Goal: Navigation & Orientation: Find specific page/section

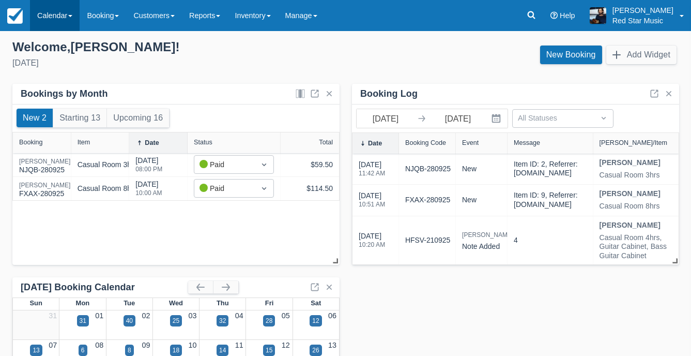
click at [67, 13] on link "Calendar" at bounding box center [55, 15] width 50 height 31
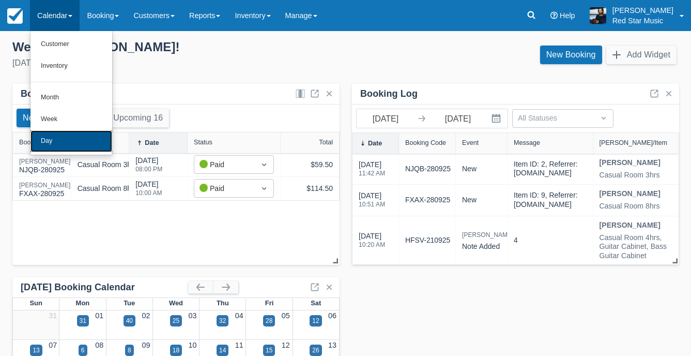
click at [70, 137] on link "Day" at bounding box center [72, 141] width 82 height 22
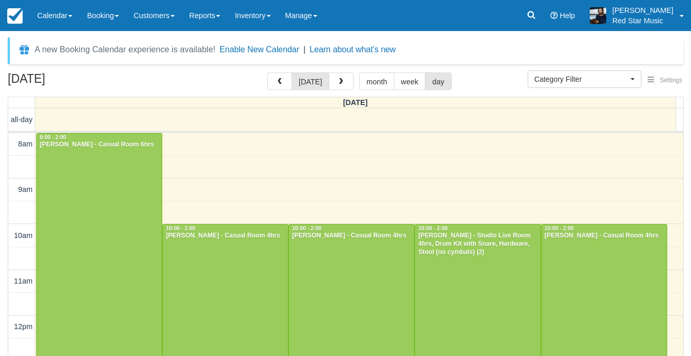
select select
click at [338, 83] on span "button" at bounding box center [341, 81] width 7 height 7
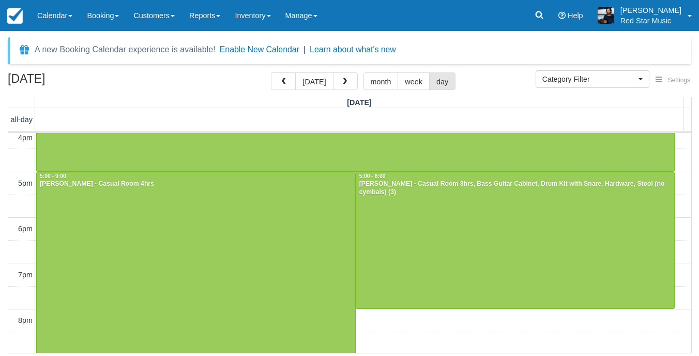
scroll to position [328, 0]
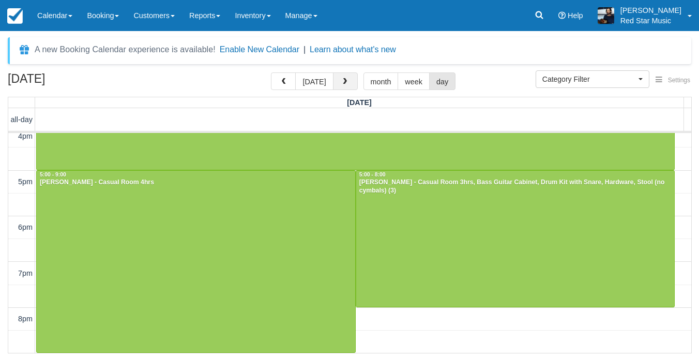
click at [341, 75] on button "button" at bounding box center [345, 81] width 25 height 18
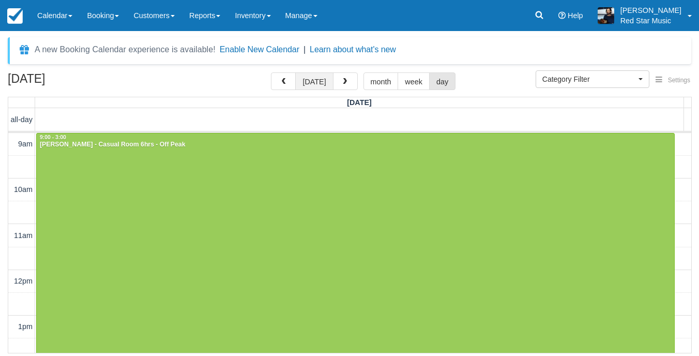
click at [312, 83] on button "[DATE]" at bounding box center [314, 81] width 38 height 18
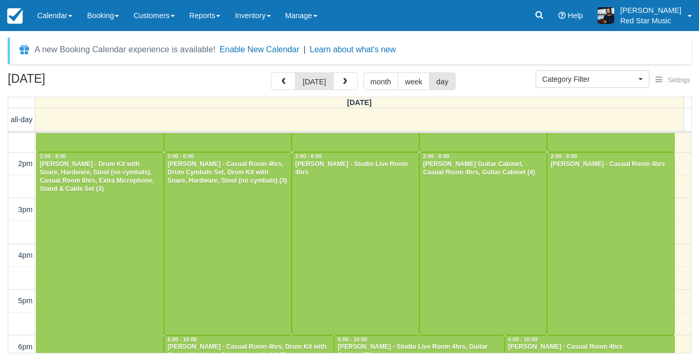
scroll to position [259, 0]
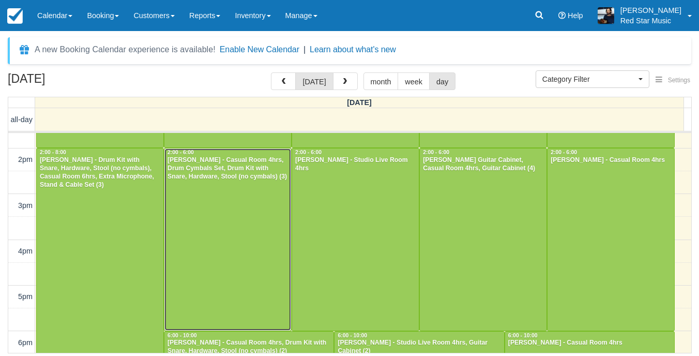
click at [235, 237] on div at bounding box center [227, 239] width 127 height 182
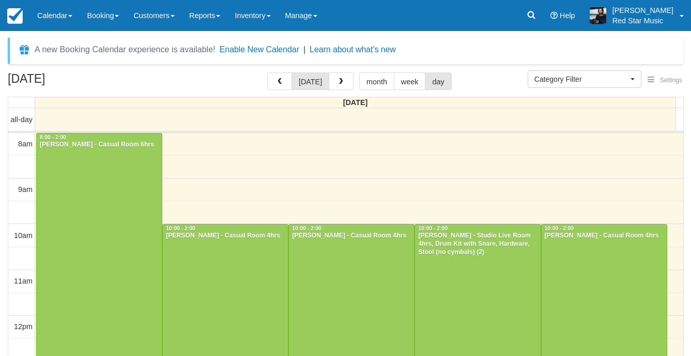
select select
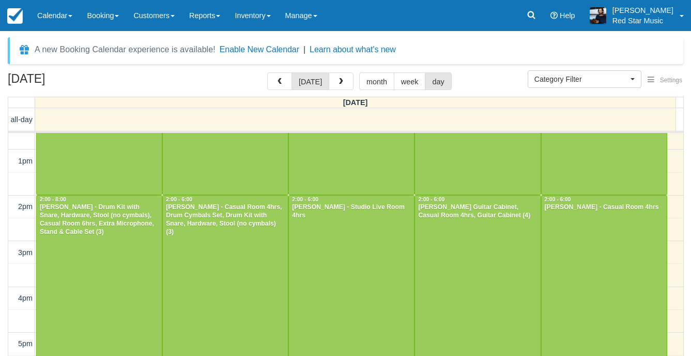
scroll to position [216, 0]
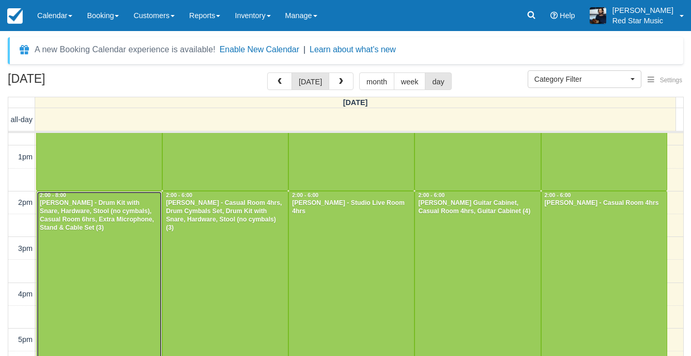
click at [128, 302] on div at bounding box center [99, 327] width 125 height 273
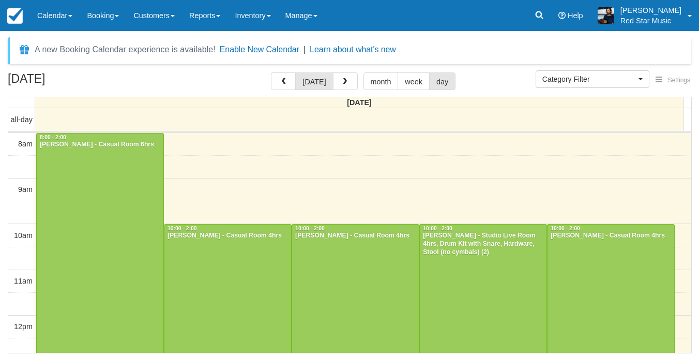
select select
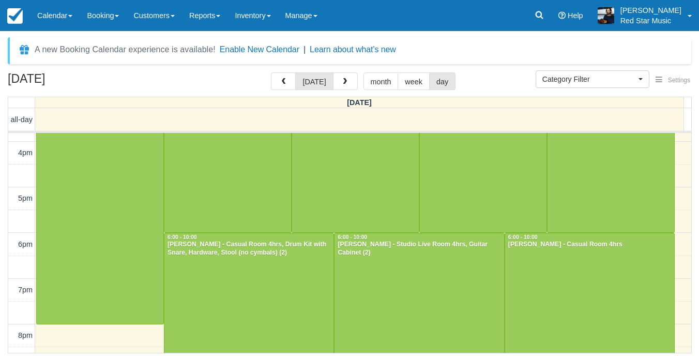
scroll to position [264, 0]
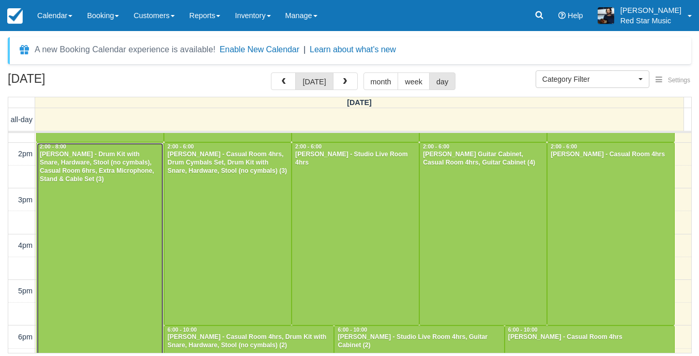
click at [130, 232] on div at bounding box center [100, 279] width 127 height 273
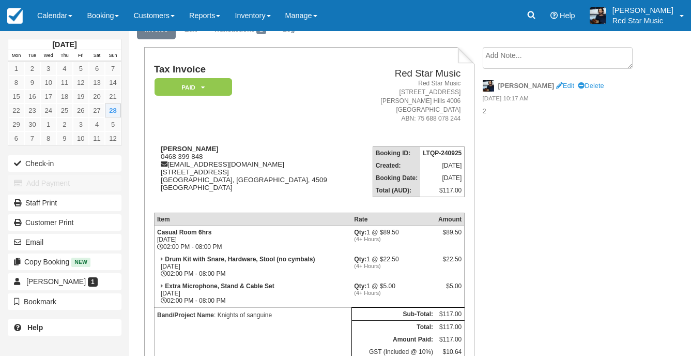
scroll to position [103, 0]
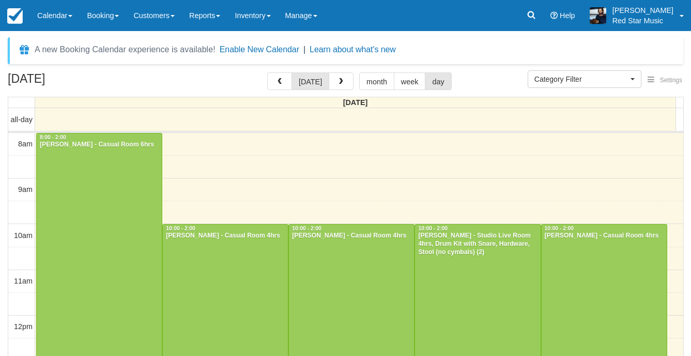
select select
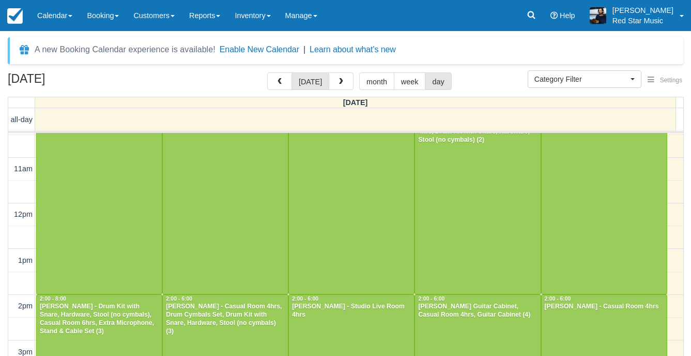
scroll to position [267, 0]
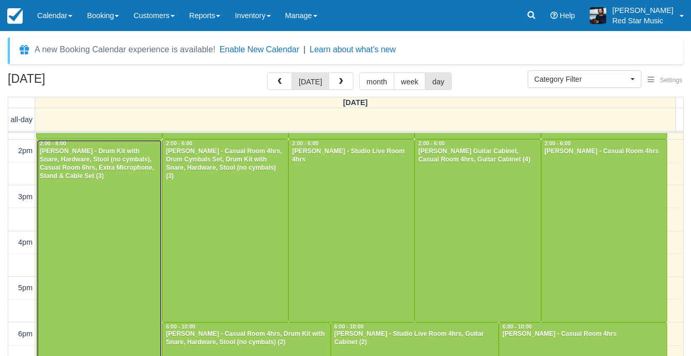
click at [117, 222] on div at bounding box center [99, 276] width 125 height 273
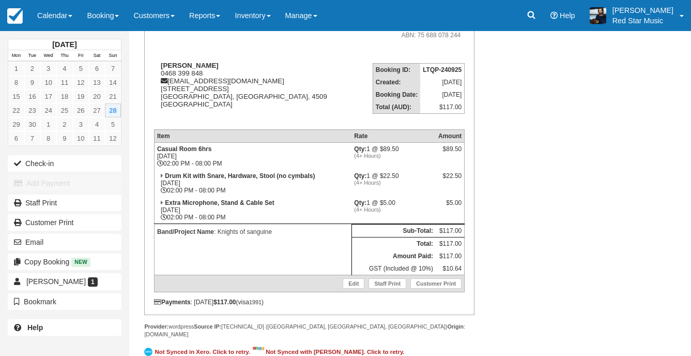
scroll to position [139, 0]
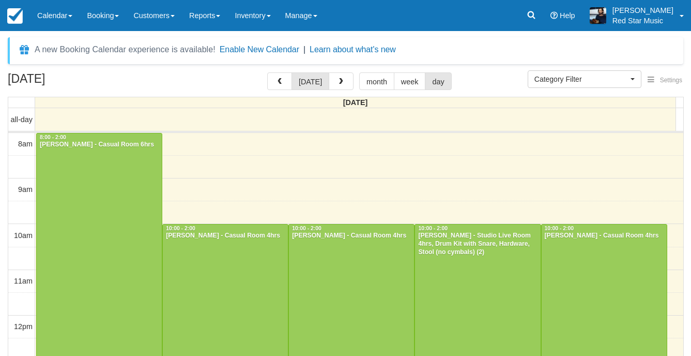
select select
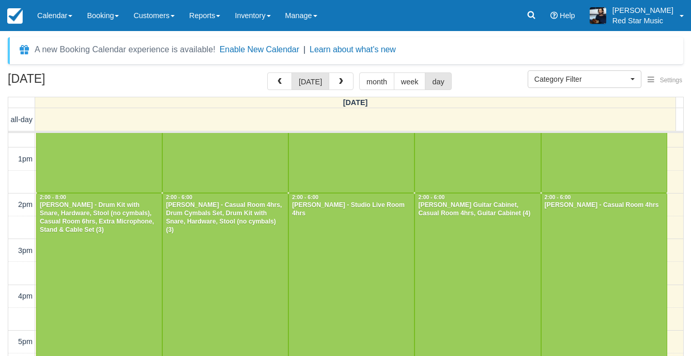
scroll to position [216, 0]
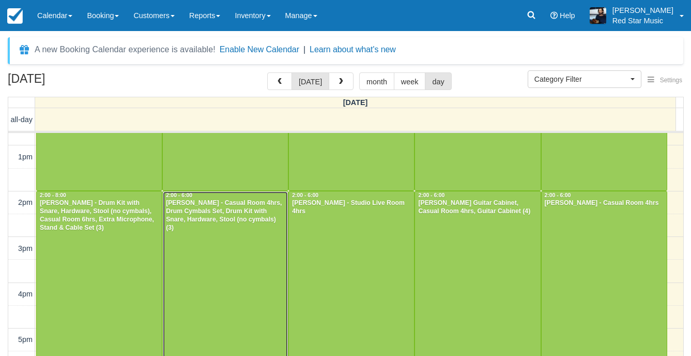
click at [266, 212] on div "Aaron McKay - Casual Room 4hrs, Drum Cymbals Set, Drum Kit with Snare, Hardware…" at bounding box center [226, 215] width 120 height 33
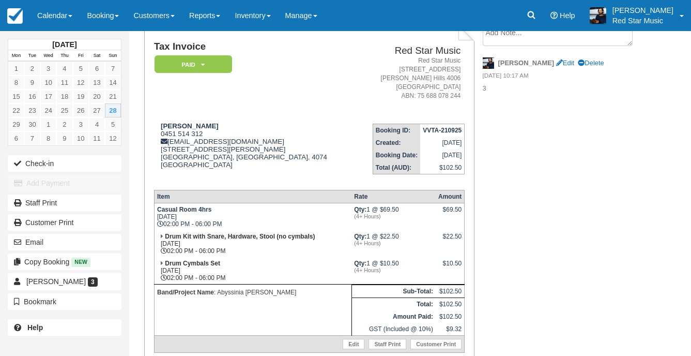
scroll to position [139, 0]
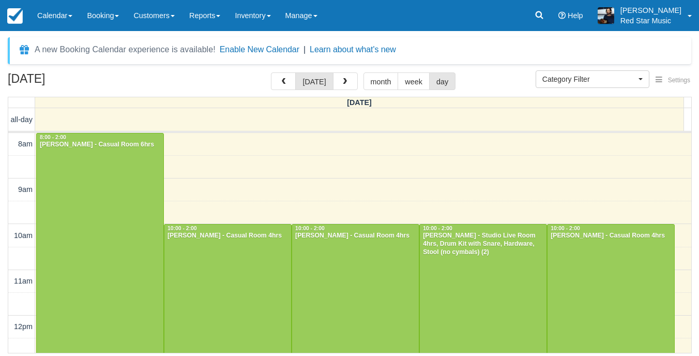
select select
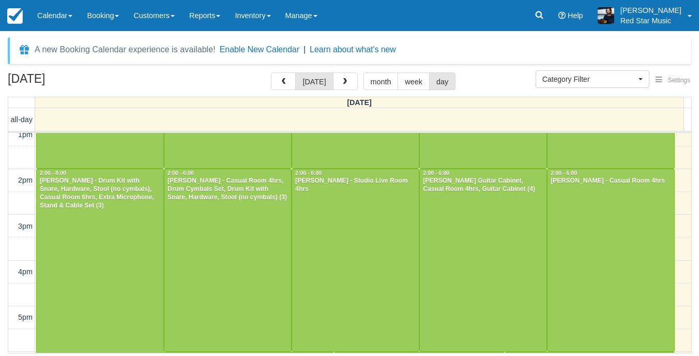
scroll to position [267, 0]
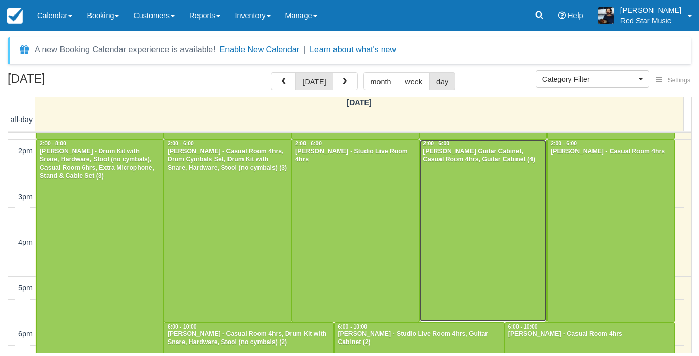
click at [436, 219] on div at bounding box center [483, 231] width 127 height 182
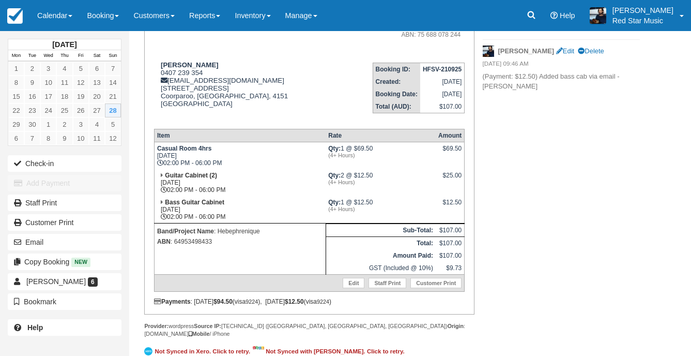
scroll to position [139, 0]
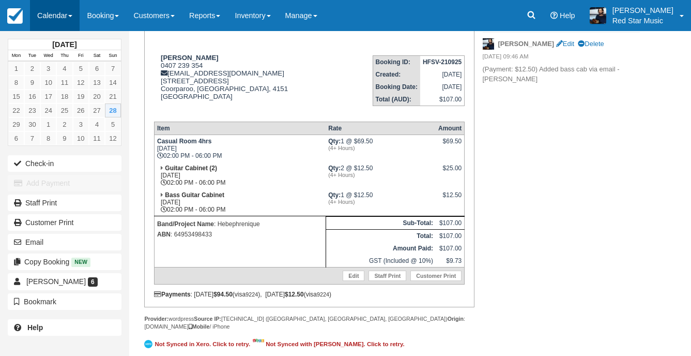
click at [46, 7] on link "Calendar" at bounding box center [55, 15] width 50 height 31
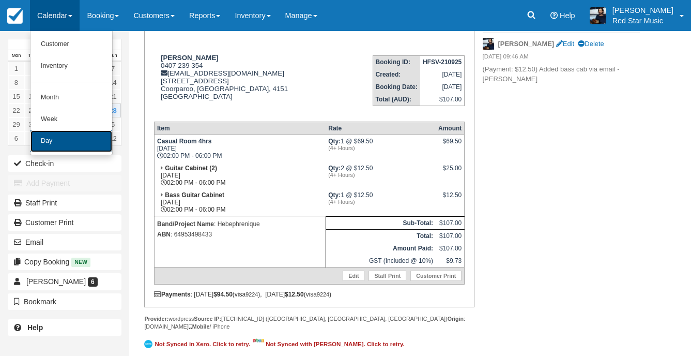
click at [80, 151] on link "Day" at bounding box center [72, 141] width 82 height 22
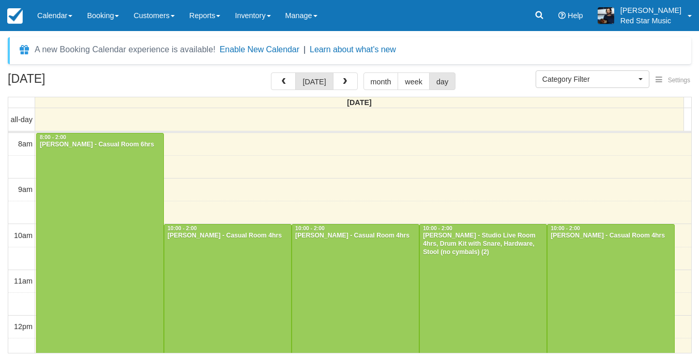
select select
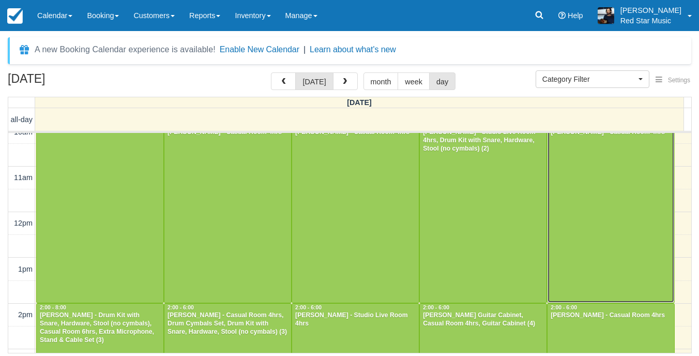
click at [609, 188] on div at bounding box center [611, 212] width 127 height 182
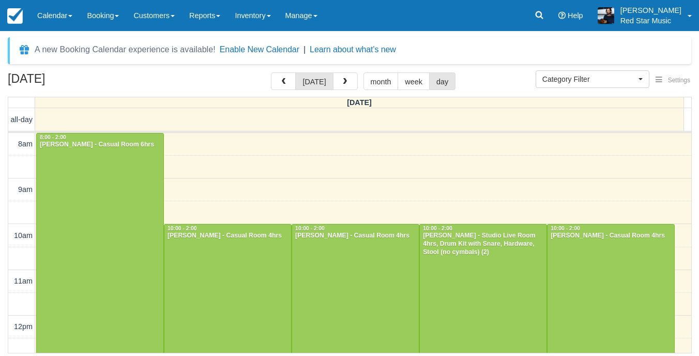
select select
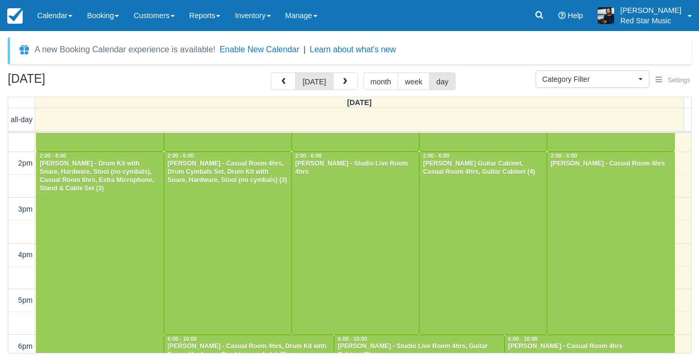
scroll to position [259, 0]
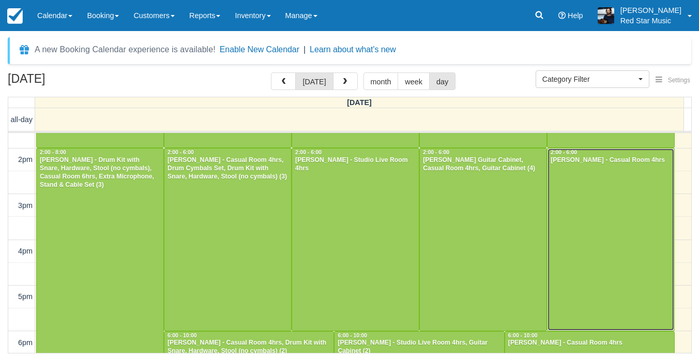
click at [568, 223] on div at bounding box center [611, 239] width 127 height 182
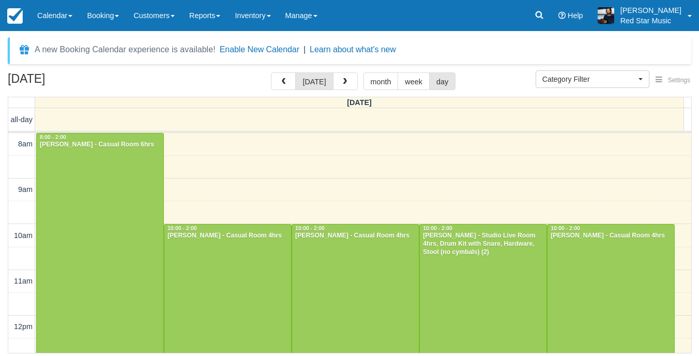
select select
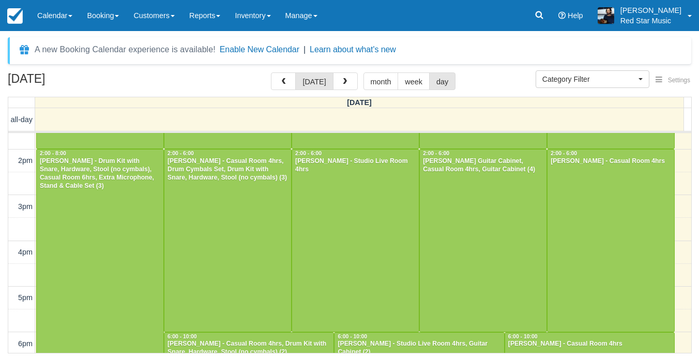
scroll to position [259, 0]
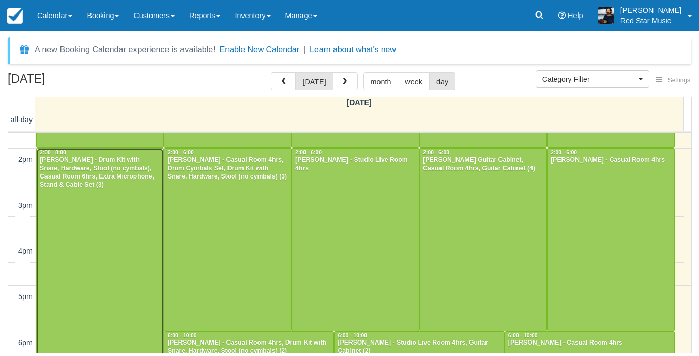
click at [141, 230] on div at bounding box center [100, 284] width 127 height 273
